Goal: Use online tool/utility: Utilize a website feature to perform a specific function

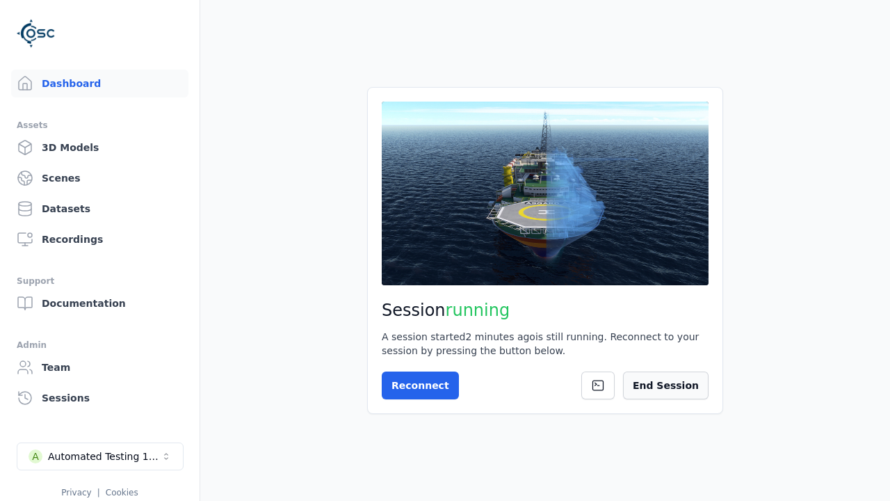
click at [662, 374] on button "End Session" at bounding box center [666, 385] width 86 height 28
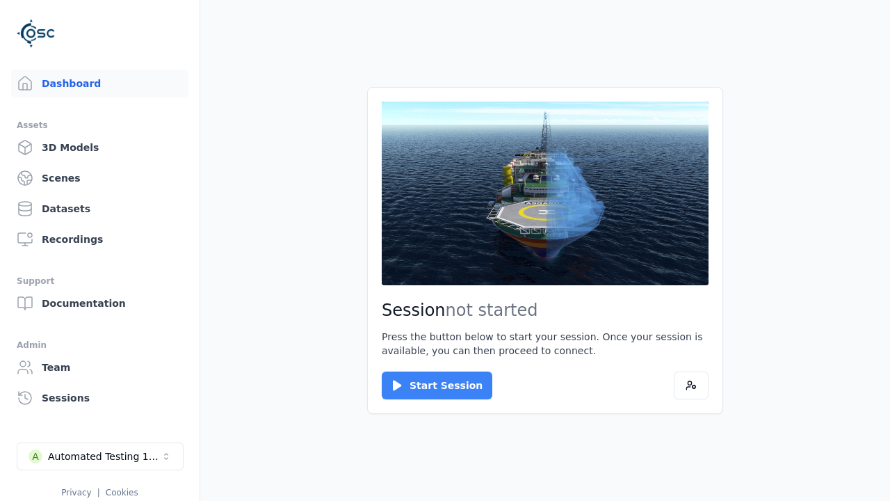
click at [428, 385] on button "Start Session" at bounding box center [437, 385] width 111 height 28
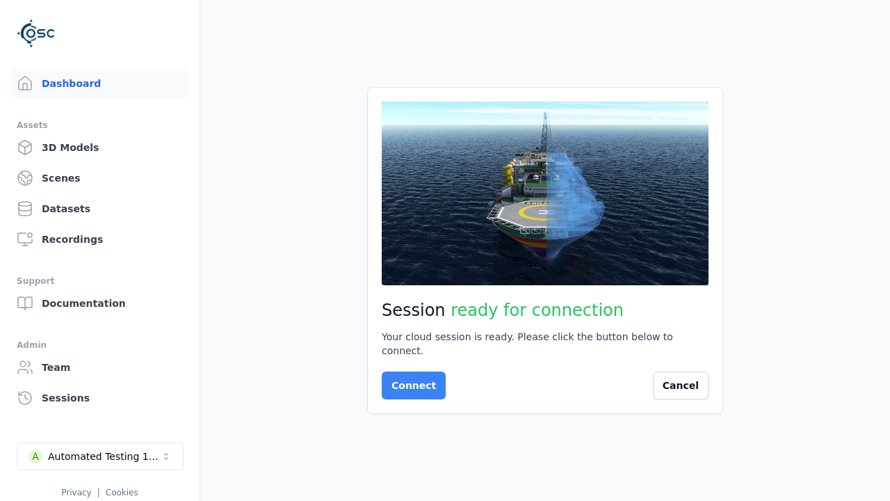
click at [409, 378] on button "Connect" at bounding box center [414, 385] width 64 height 28
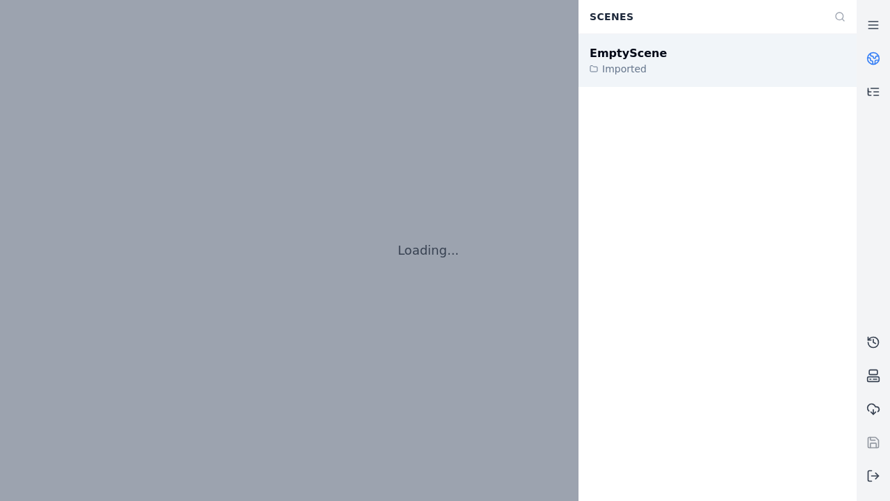
click at [620, 53] on div "EmptyScene" at bounding box center [627, 53] width 77 height 17
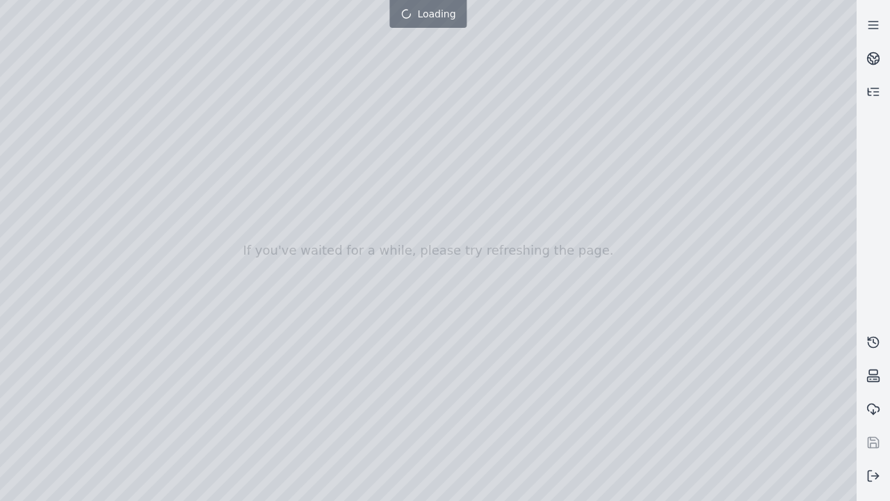
click at [3, 3] on div at bounding box center [445, 250] width 890 height 556
click at [78, 127] on div at bounding box center [428, 250] width 856 height 501
click at [24, 145] on div at bounding box center [428, 250] width 856 height 501
